Goal: Task Accomplishment & Management: Use online tool/utility

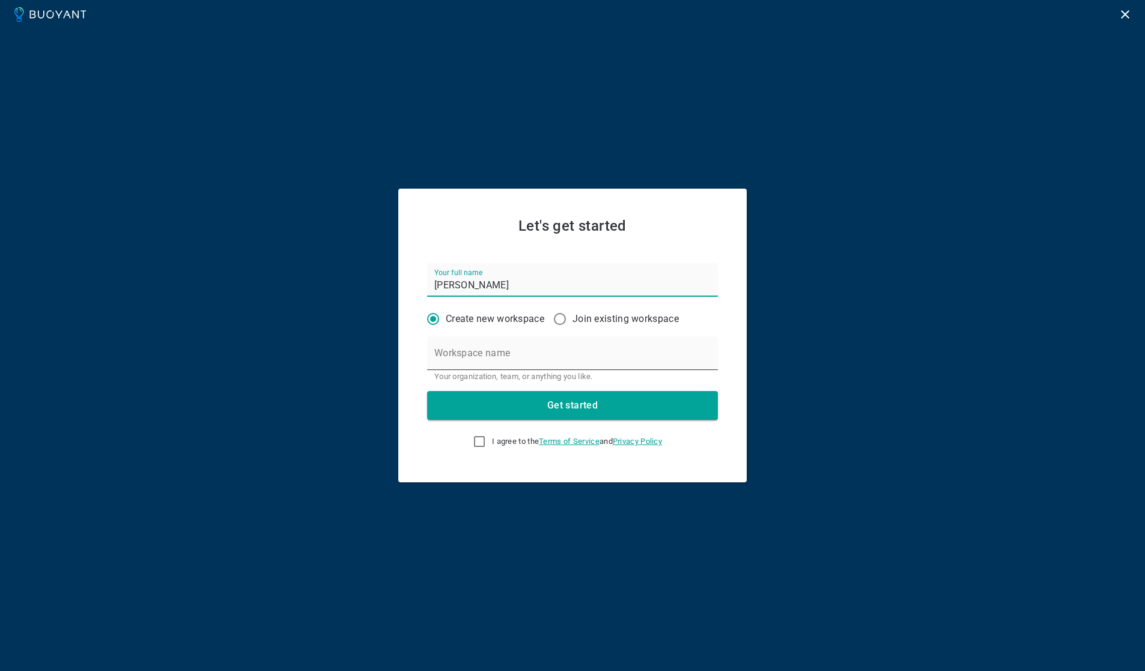
click at [504, 356] on input "Workspace name" at bounding box center [572, 353] width 291 height 34
type input "toto"
click at [514, 406] on button "Get started" at bounding box center [572, 405] width 291 height 29
click at [476, 439] on input "I agree to the Terms of Service and Privacy Policy This field is required" at bounding box center [479, 441] width 14 height 14
checkbox input "true"
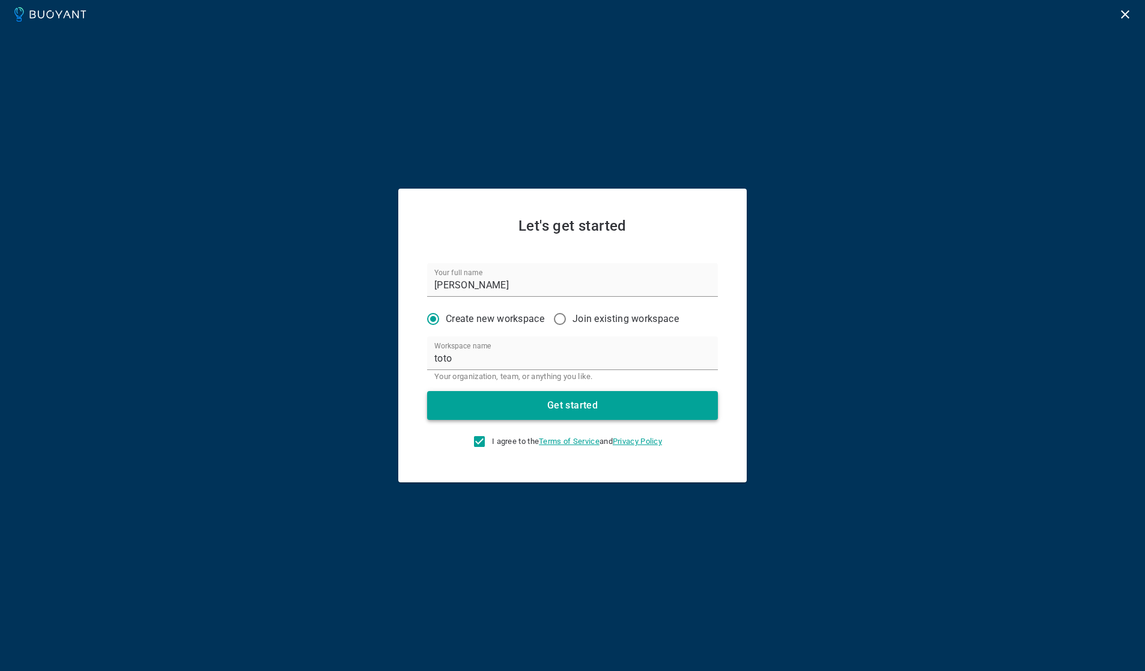
click at [508, 407] on button "Get started" at bounding box center [572, 405] width 291 height 29
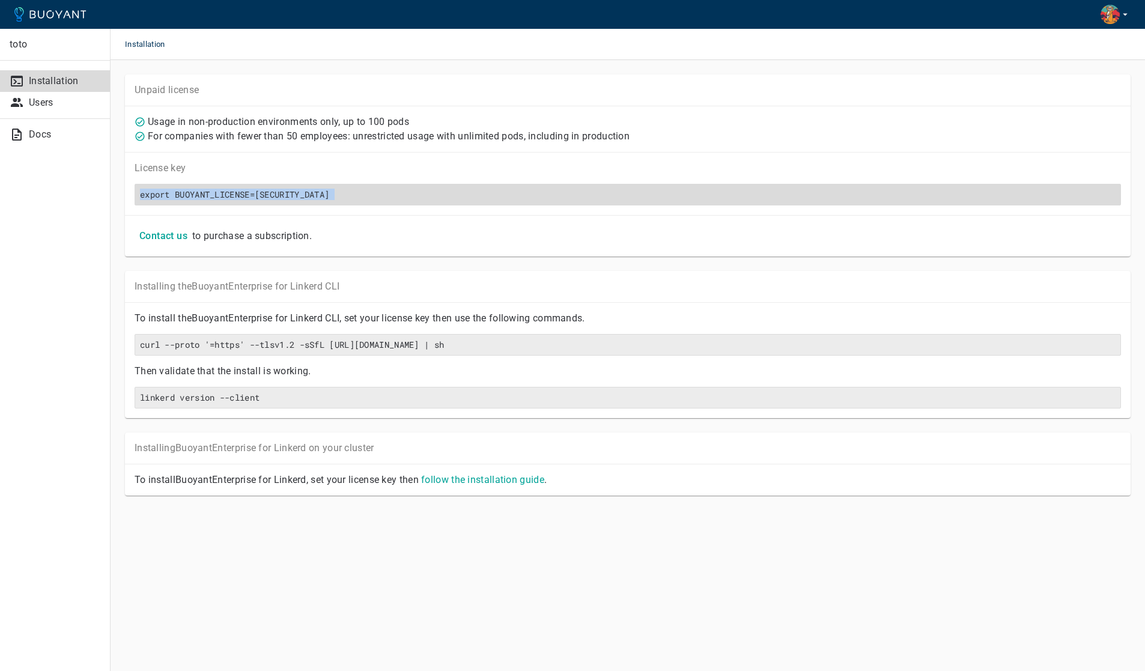
click at [230, 194] on h6 "export BUOYANT_LICENSE=[SECURITY_DATA]" at bounding box center [628, 194] width 976 height 11
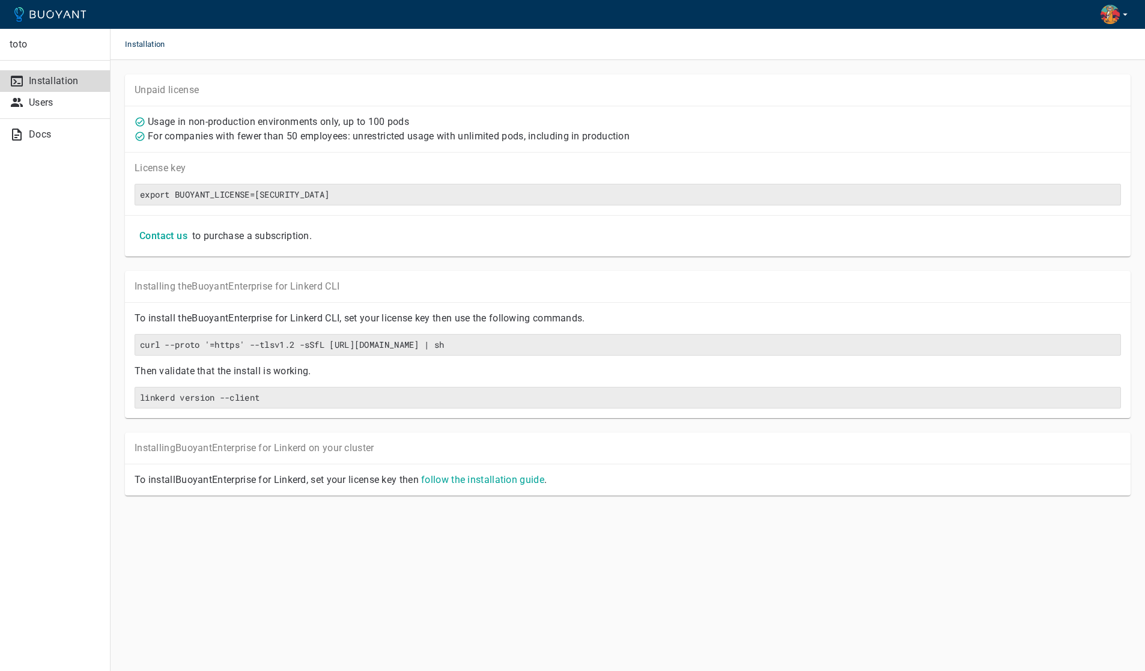
click at [237, 234] on p "to purchase a subscription." at bounding box center [252, 236] width 120 height 12
click at [241, 169] on p "License key" at bounding box center [628, 168] width 987 height 12
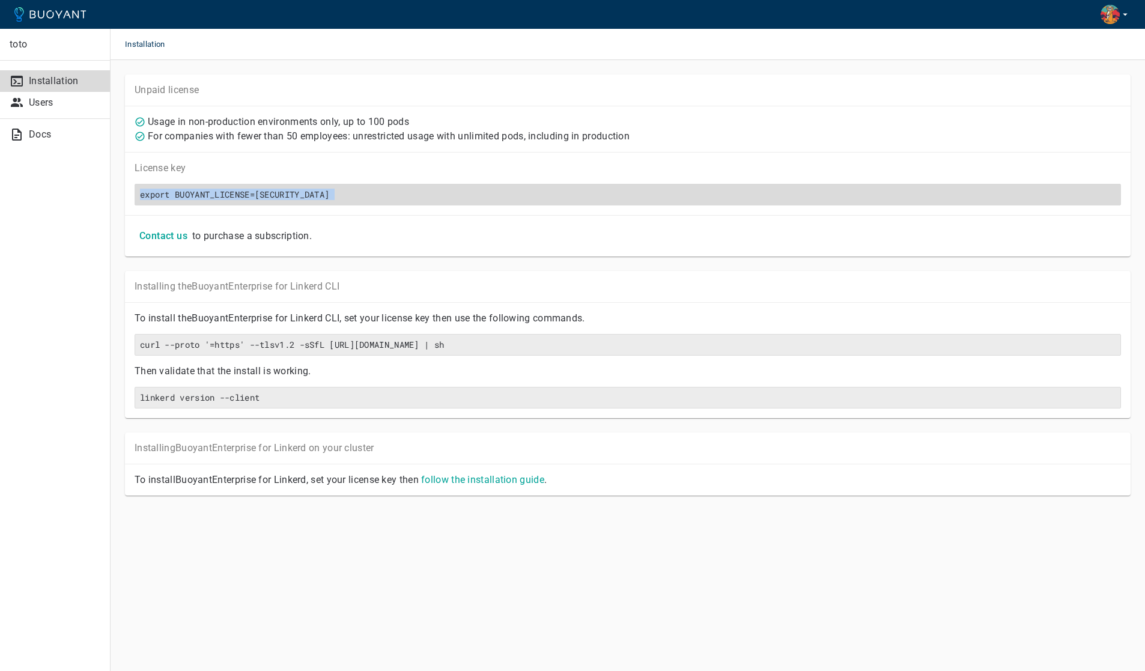
click at [231, 190] on h6 "export BUOYANT_LICENSE=[SECURITY_DATA]" at bounding box center [628, 194] width 976 height 11
copy h6 "export BUOYANT_LICENSE=[SECURITY_DATA]"
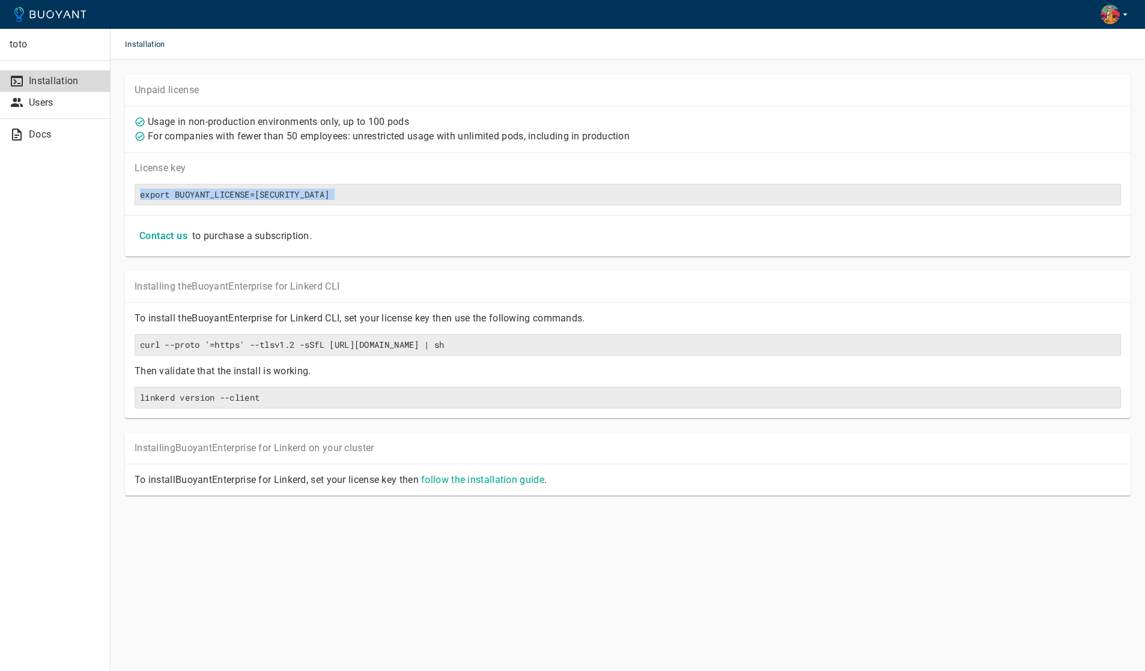
drag, startPoint x: 80, startPoint y: 260, endPoint x: 123, endPoint y: 241, distance: 46.5
click at [80, 259] on div "toto Installation Users Docs" at bounding box center [55, 335] width 111 height 671
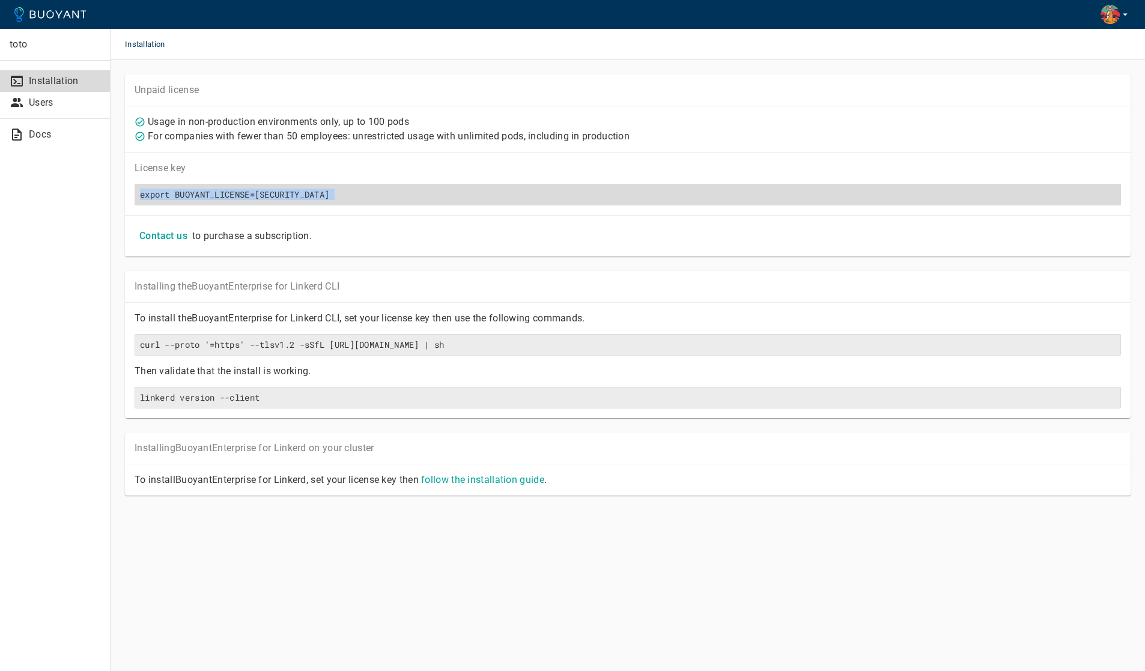
click at [448, 194] on h6 "export BUOYANT_LICENSE=[SECURITY_DATA]" at bounding box center [628, 194] width 976 height 11
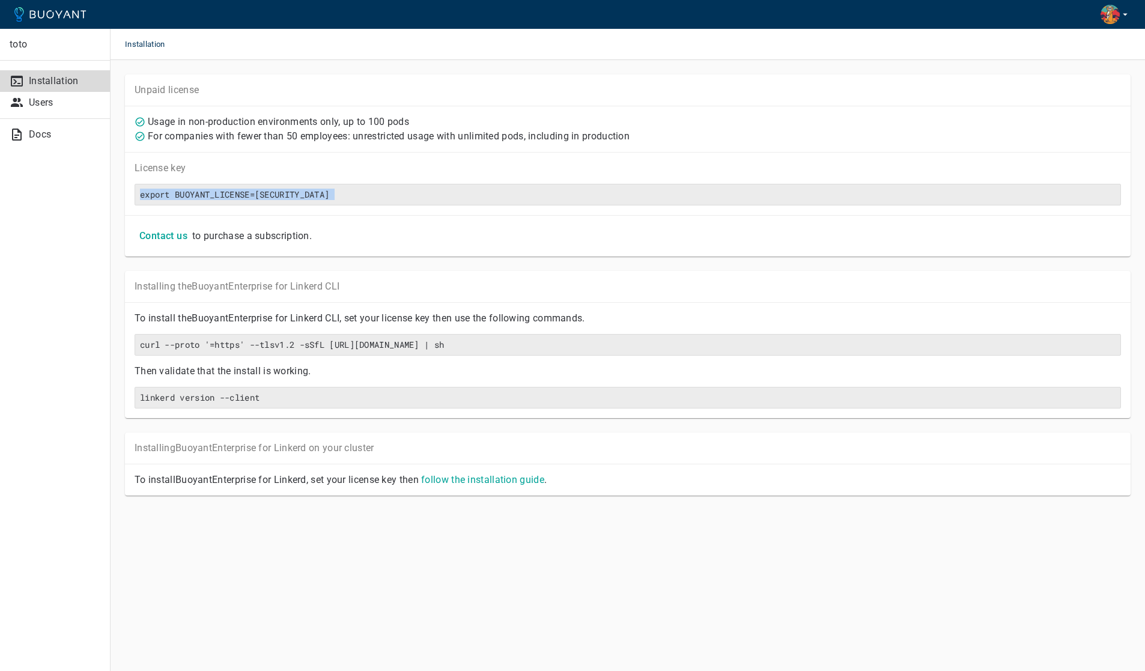
copy h6 "export BUOYANT_LICENSE=[SECURITY_DATA]"
click at [81, 251] on div "toto Installation Users Docs" at bounding box center [55, 335] width 111 height 671
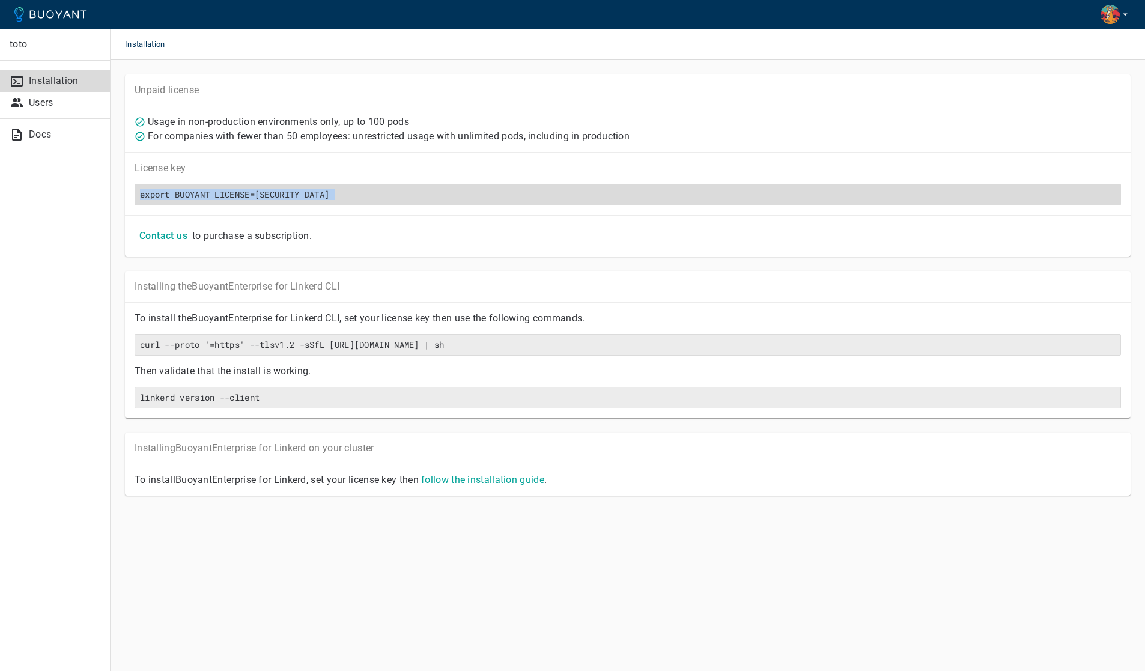
click at [187, 190] on h6 "export BUOYANT_LICENSE=[SECURITY_DATA]" at bounding box center [628, 194] width 976 height 11
copy h6 "export BUOYANT_LICENSE=[SECURITY_DATA]"
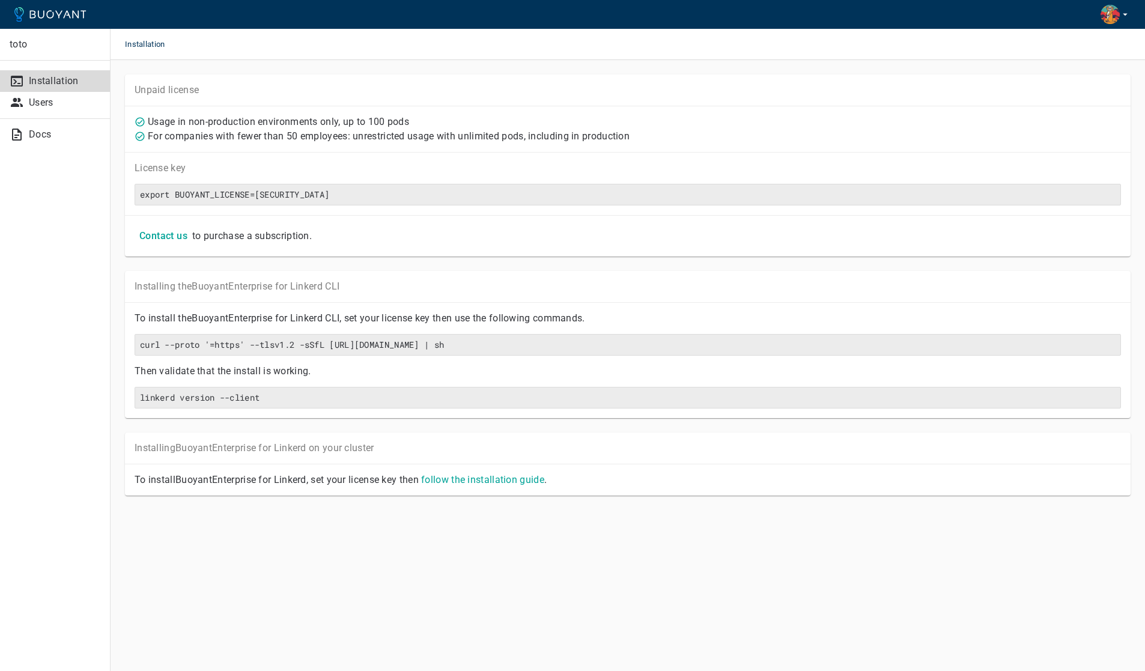
click at [59, 279] on div "toto Installation Users Docs" at bounding box center [55, 335] width 111 height 671
